Goal: Check status

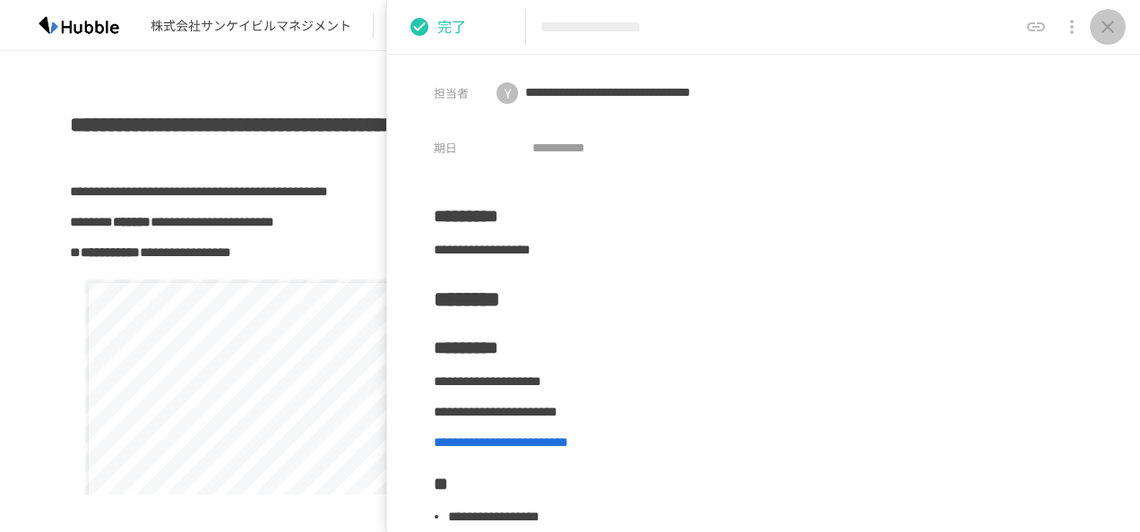
click at [1115, 25] on icon "close drawer" at bounding box center [1108, 27] width 22 height 22
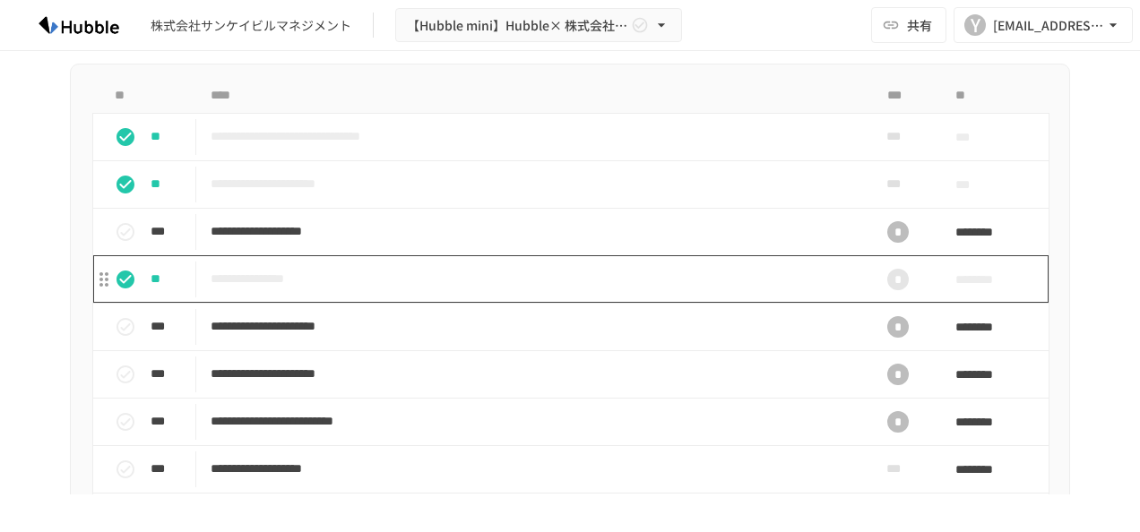
scroll to position [2329, 0]
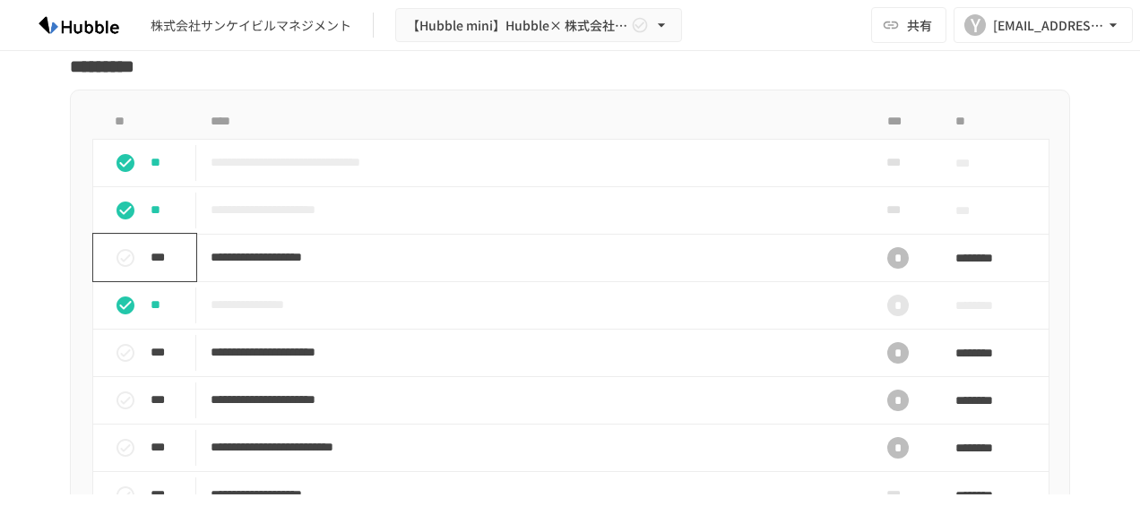
click at [120, 247] on icon "status" at bounding box center [126, 258] width 22 height 22
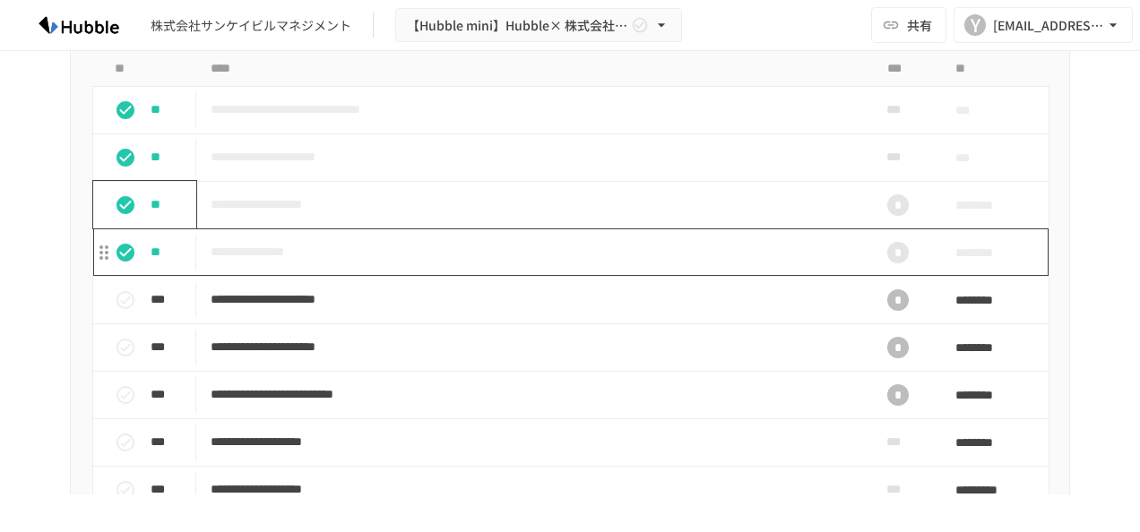
scroll to position [2419, 0]
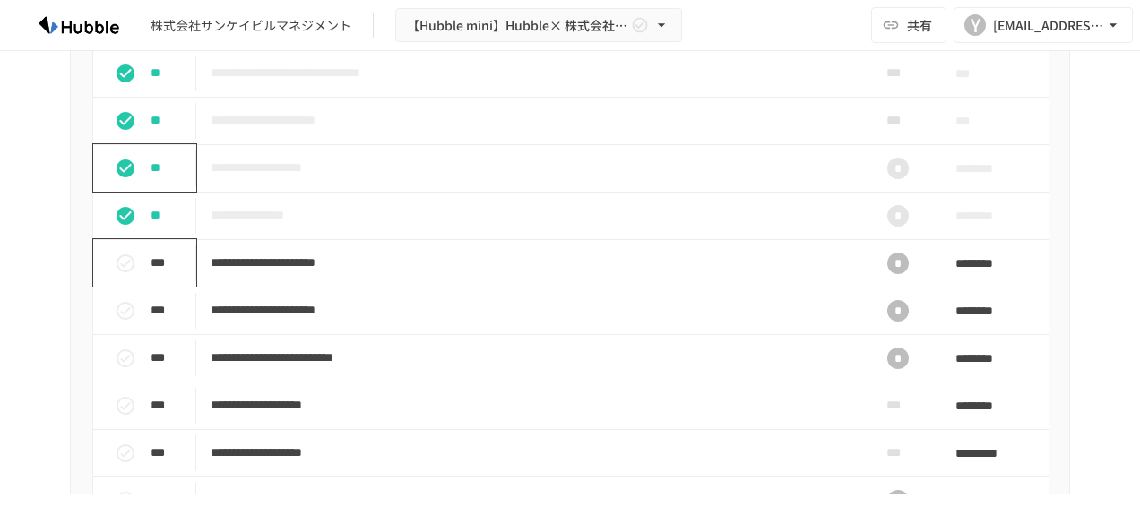
click at [123, 260] on icon "status" at bounding box center [126, 264] width 22 height 22
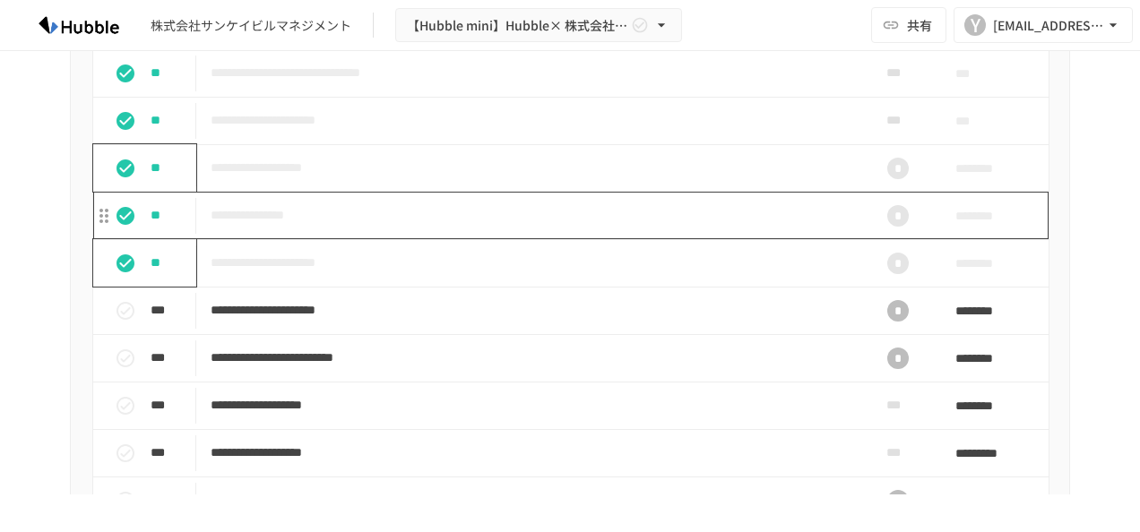
scroll to position [2509, 0]
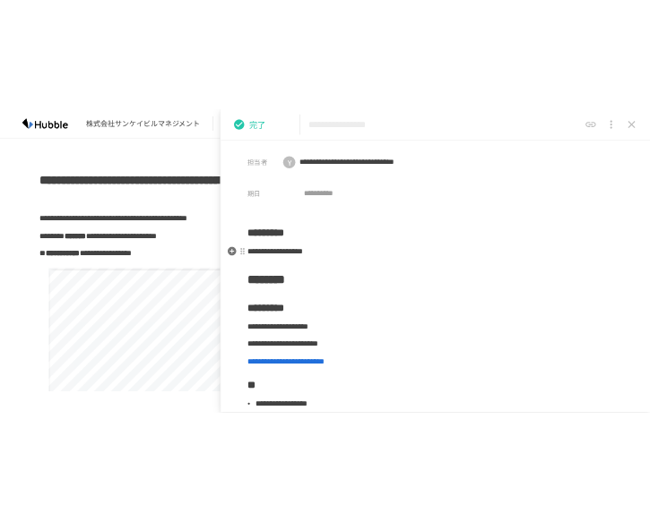
scroll to position [179, 0]
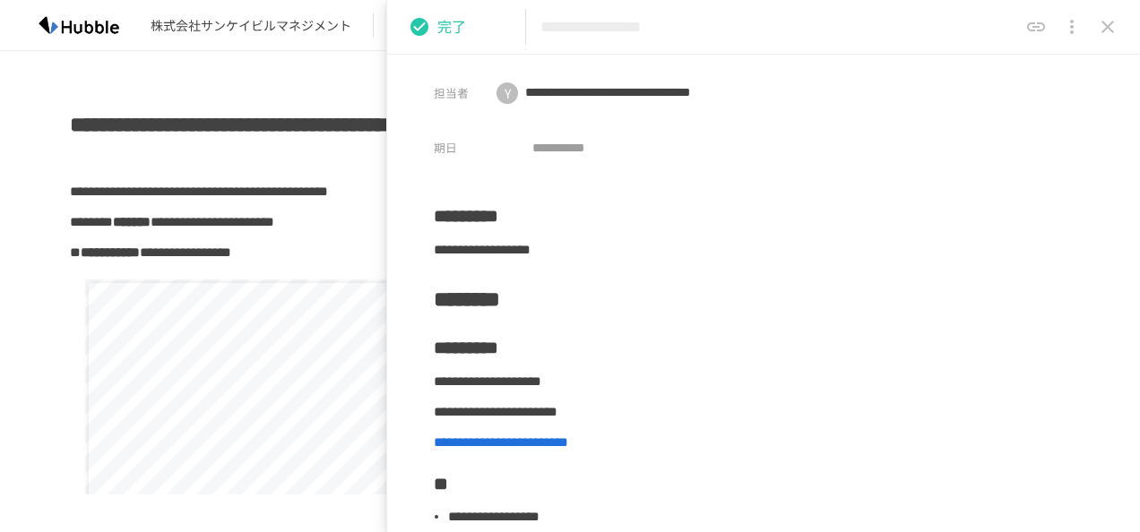
scroll to position [90, 0]
